Goal: Check status: Check status

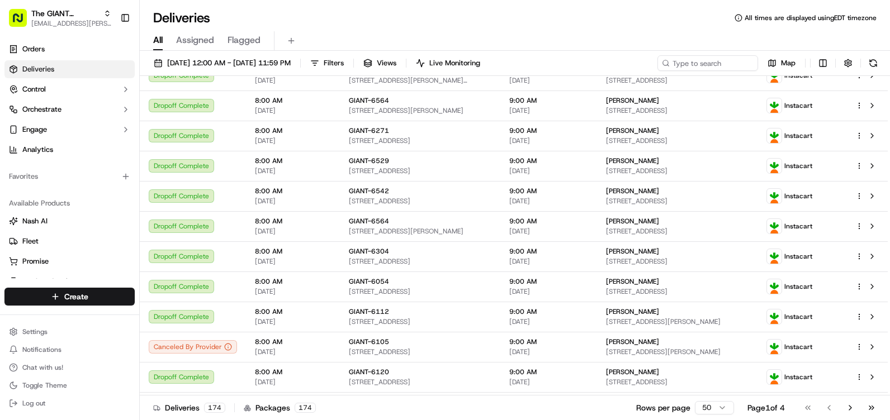
scroll to position [286, 0]
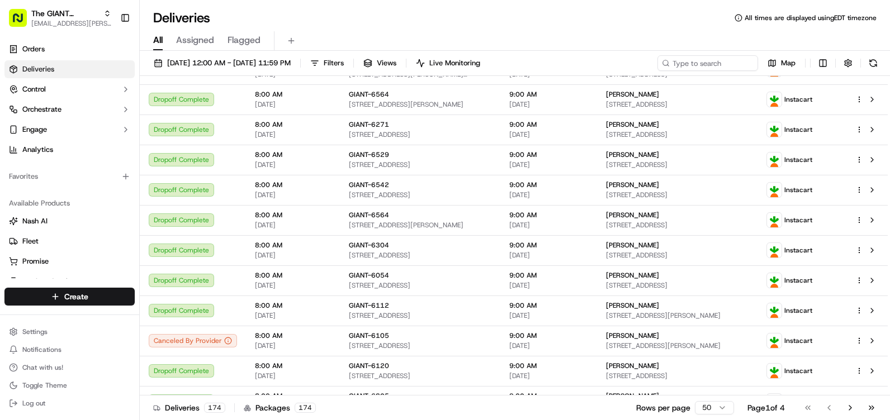
click at [370, 51] on div "[DATE] 12:00 AM - [DATE] 11:59 PM Filters Views Live Monitoring Map Status Orig…" at bounding box center [515, 237] width 750 height 372
click at [344, 58] on span "Filters" at bounding box center [334, 63] width 20 height 10
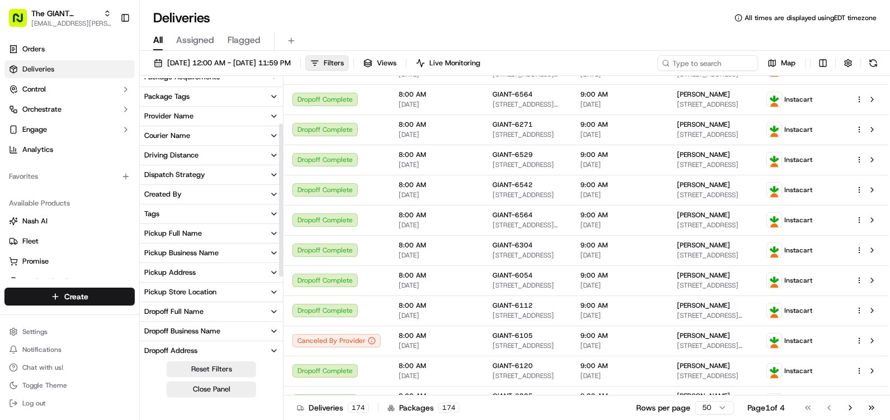
scroll to position [112, 0]
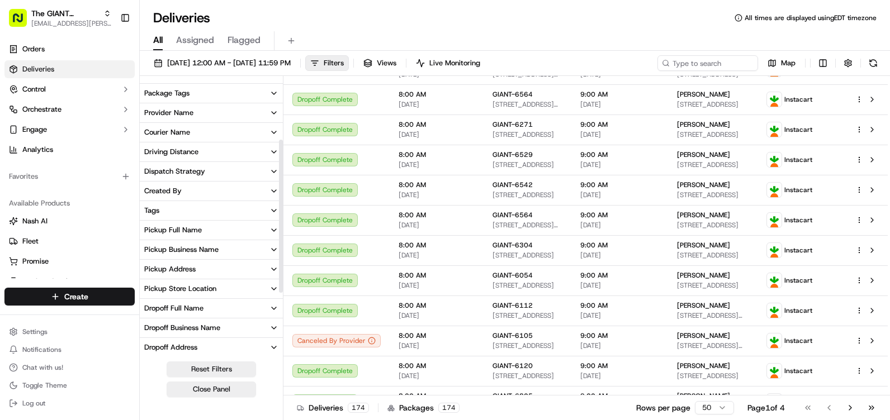
click at [205, 295] on button "Pickup Store Location" at bounding box center [211, 289] width 143 height 19
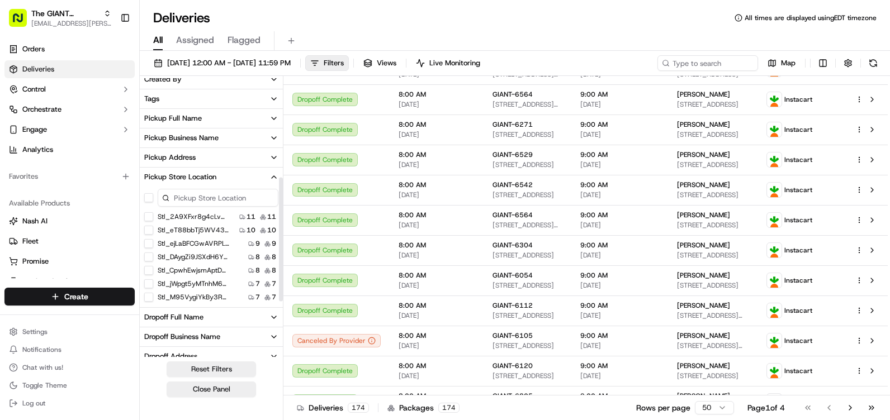
click at [222, 192] on input at bounding box center [218, 198] width 121 height 18
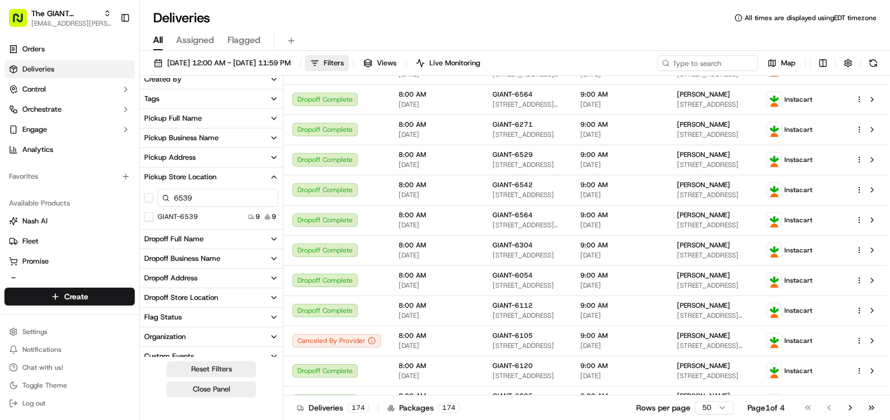
type input "6539"
click at [151, 218] on button "GIANT-6539" at bounding box center [148, 216] width 9 height 9
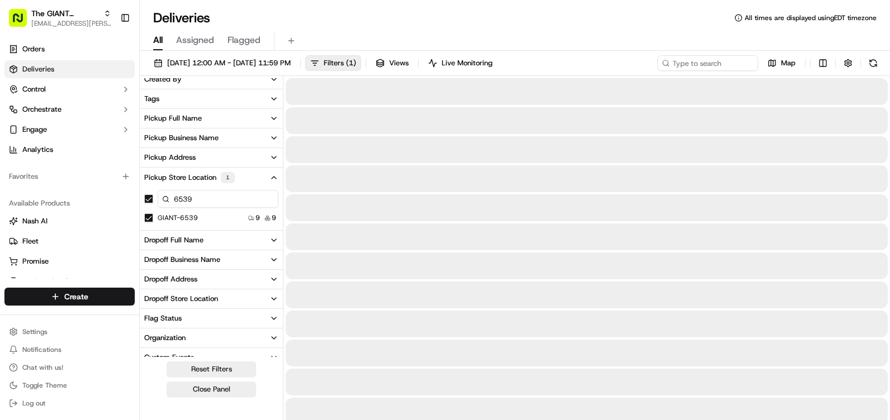
click at [258, 180] on button "Pickup Store Location 1" at bounding box center [211, 178] width 143 height 20
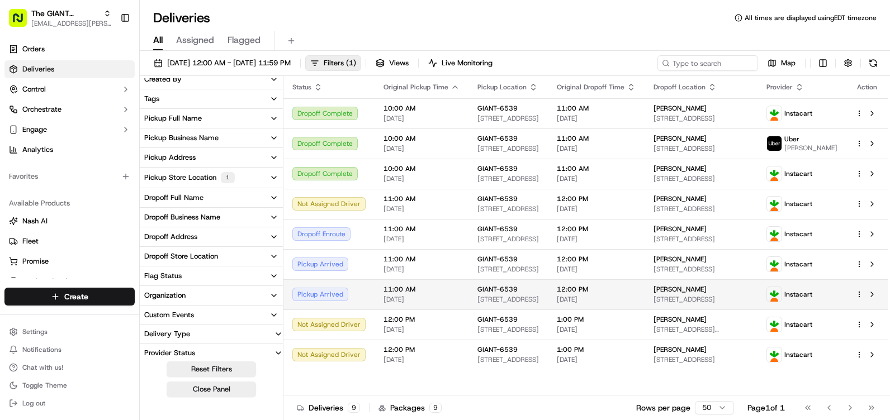
click at [377, 301] on td "11:00 AM [DATE]" at bounding box center [422, 295] width 94 height 30
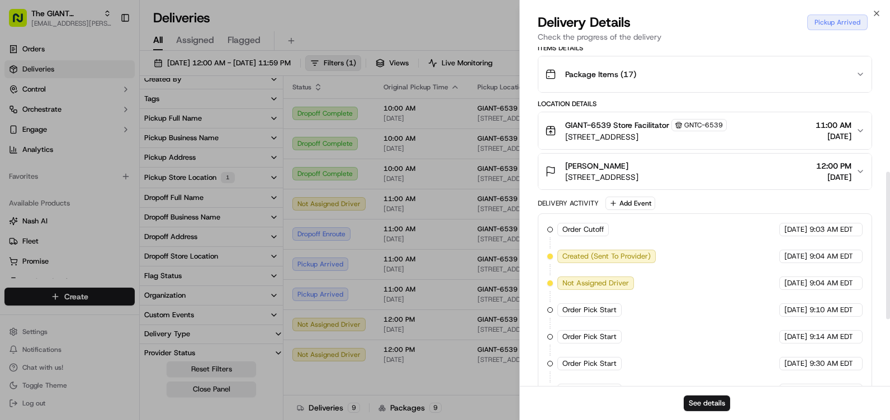
scroll to position [441, 0]
